Goal: Consume media (video, audio)

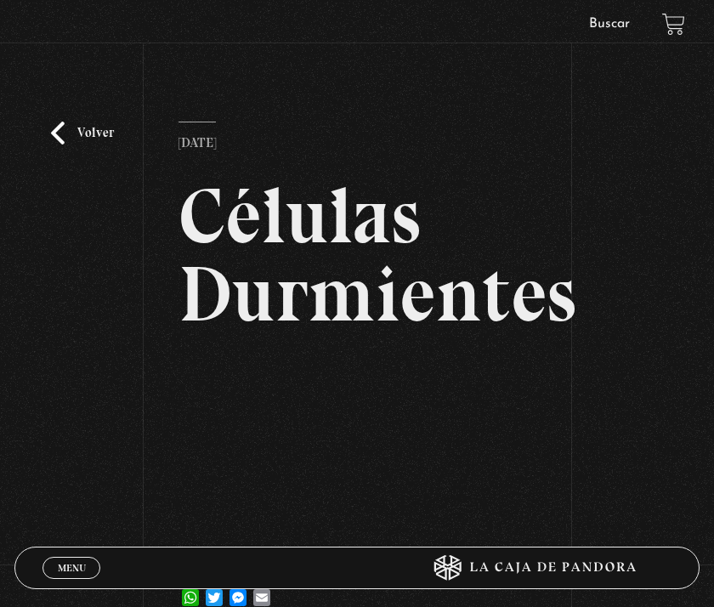
click at [98, 247] on div "Volver 15 julio, 2025 Células Durmientes WhatsApp Twitter Messenger Email" at bounding box center [357, 348] width 714 height 576
click at [68, 86] on div "Volver 15 julio, 2025 Células Durmientes WhatsApp Twitter Messenger Email" at bounding box center [357, 348] width 714 height 576
click at [75, 143] on link "Volver" at bounding box center [82, 133] width 63 height 23
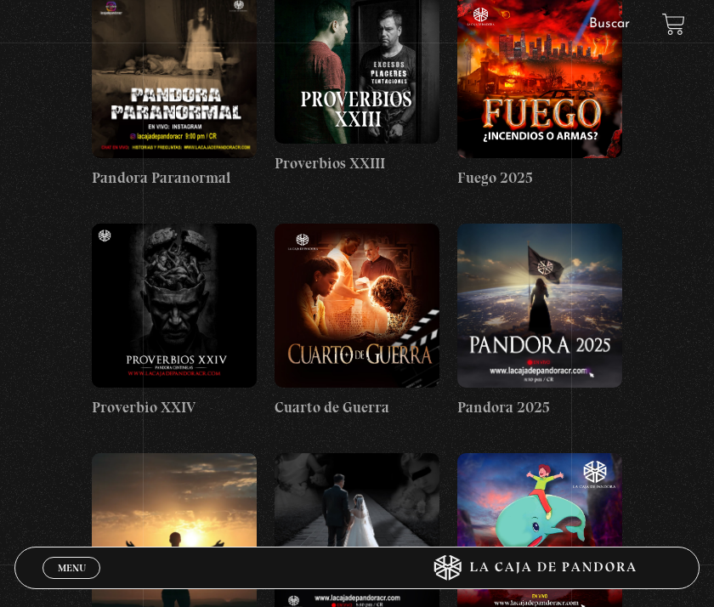
scroll to position [4688, 0]
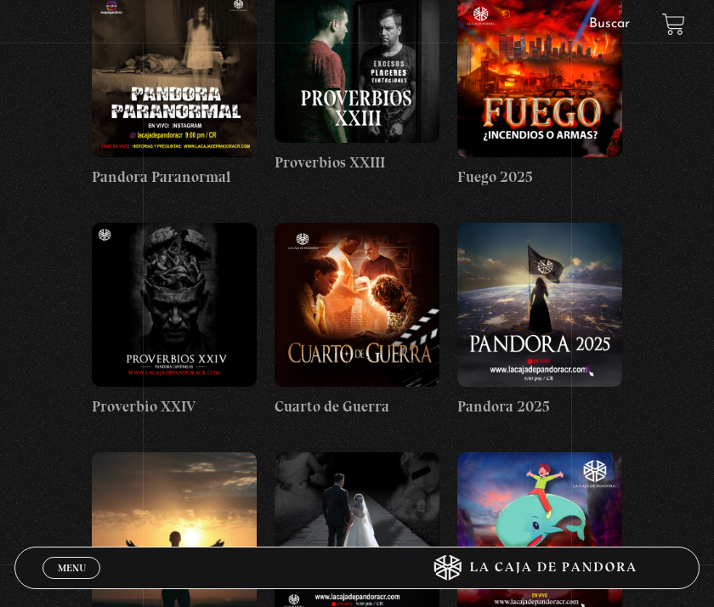
click at [349, 223] on figure at bounding box center [357, 305] width 165 height 165
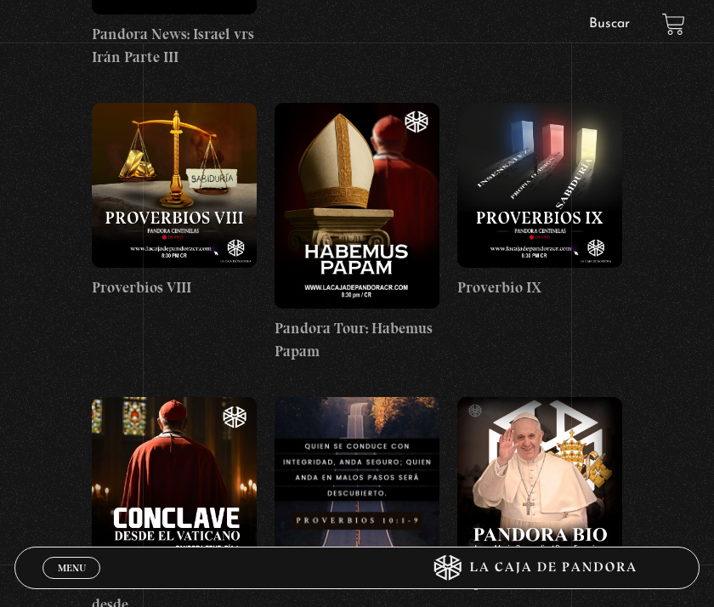
scroll to position [2224, 0]
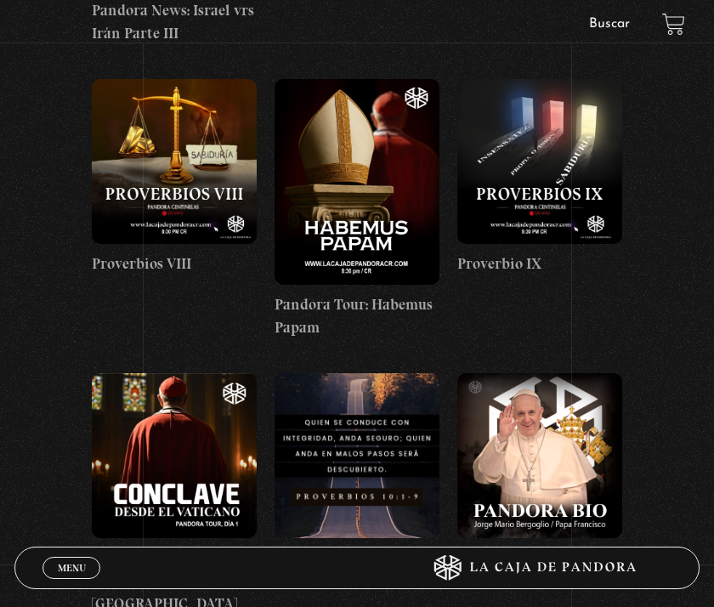
click at [366, 241] on figure at bounding box center [357, 182] width 165 height 206
